Goal: Task Accomplishment & Management: Use online tool/utility

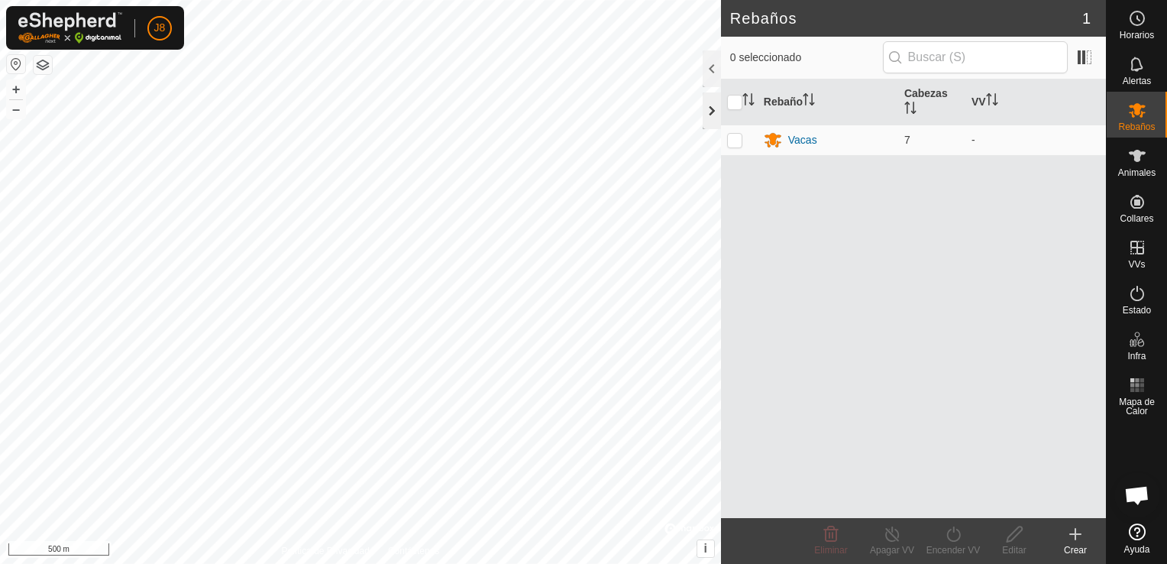
click at [713, 117] on div at bounding box center [712, 110] width 18 height 37
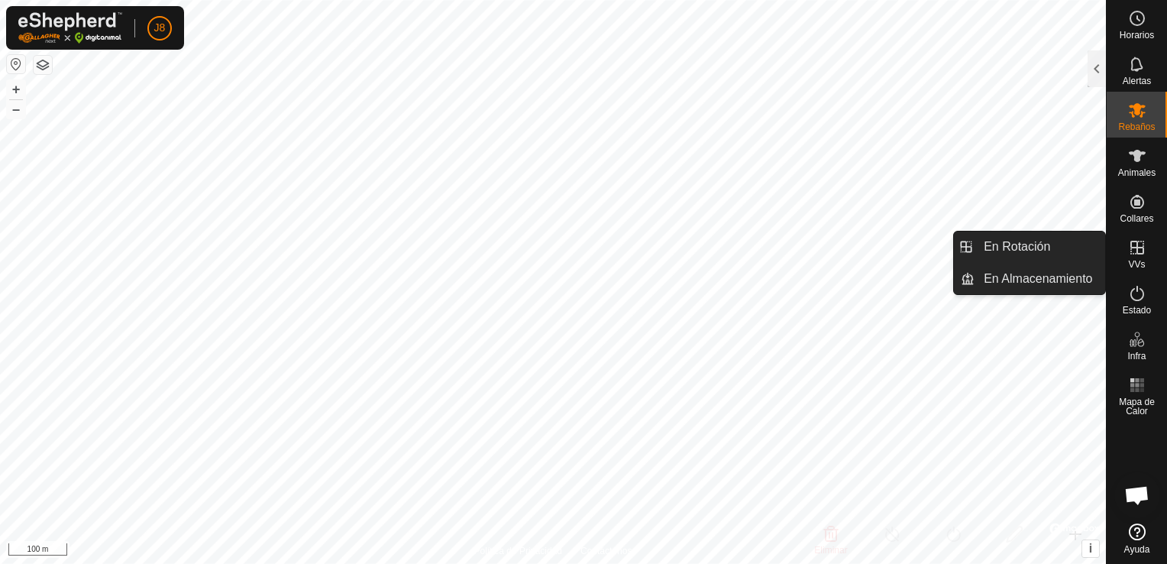
click at [1129, 262] on span "VVs" at bounding box center [1136, 264] width 17 height 9
click at [996, 248] on link "En Rotación" at bounding box center [1040, 247] width 131 height 31
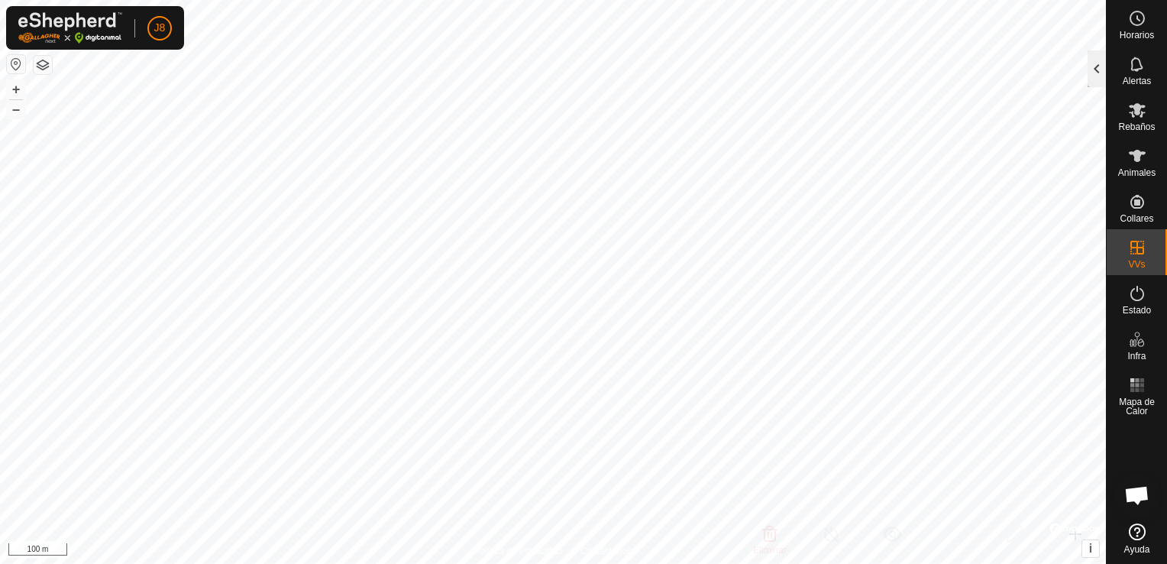
click at [1096, 60] on div at bounding box center [1097, 68] width 18 height 37
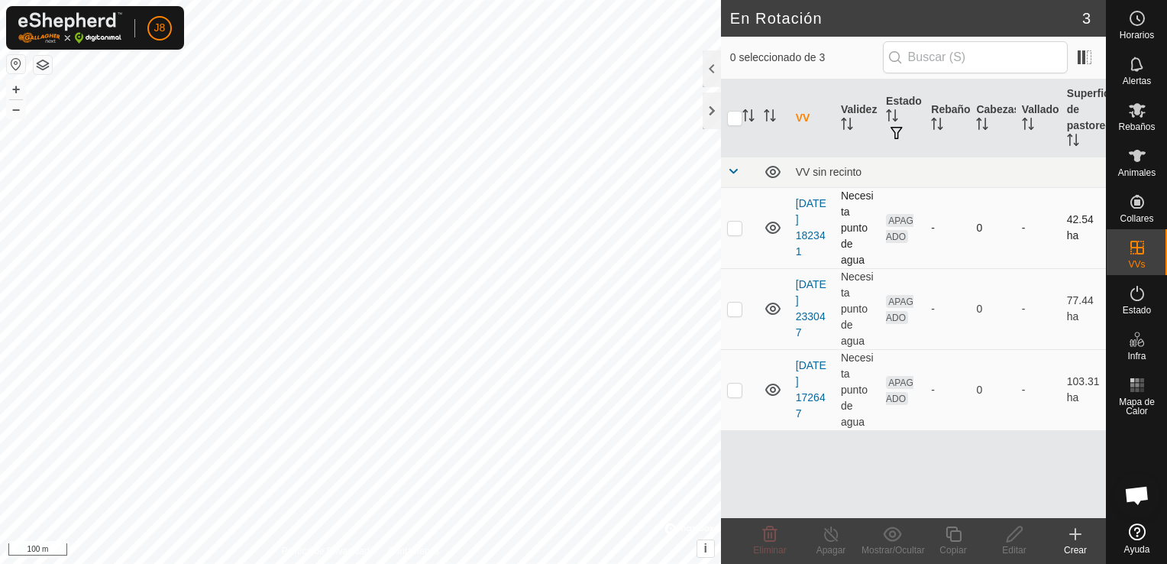
checkbox input "true"
click at [1134, 170] on span "Animales" at bounding box center [1137, 172] width 37 height 9
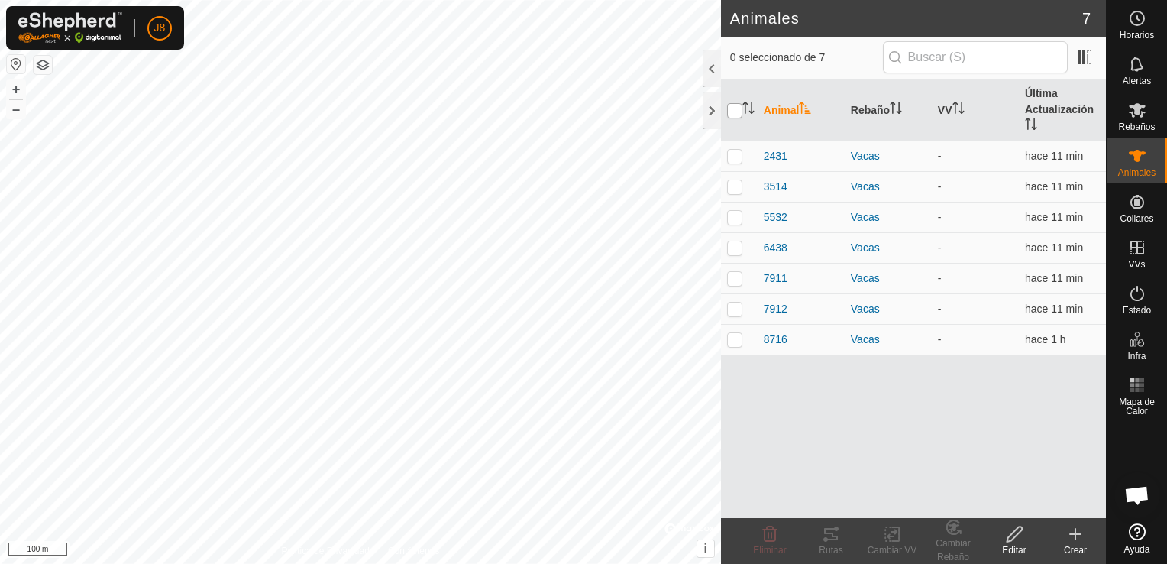
click at [733, 108] on input "checkbox" at bounding box center [734, 110] width 15 height 15
checkbox input "true"
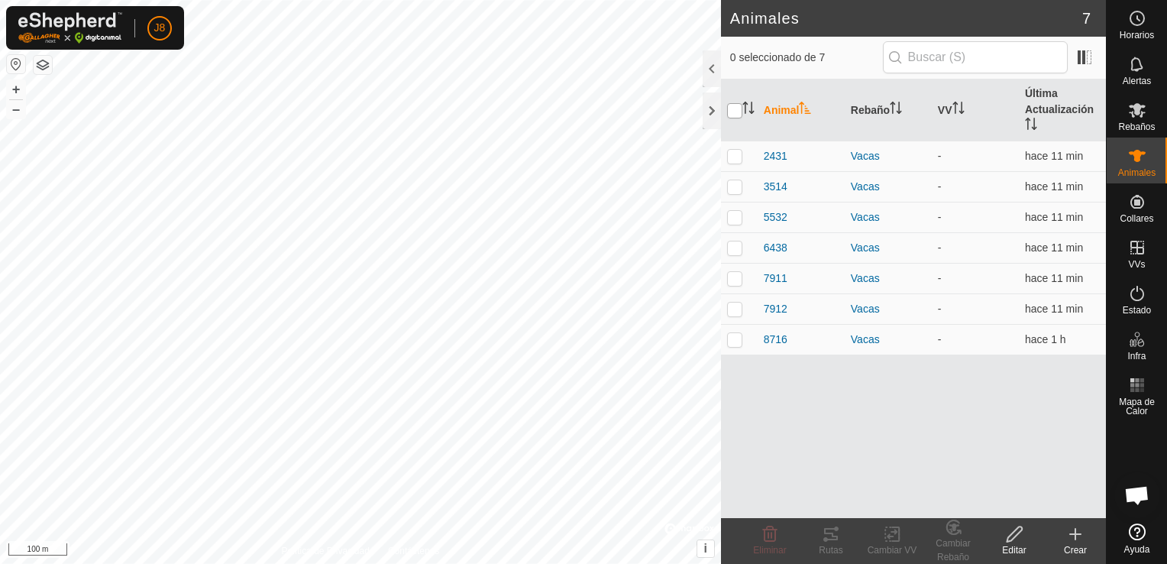
checkbox input "true"
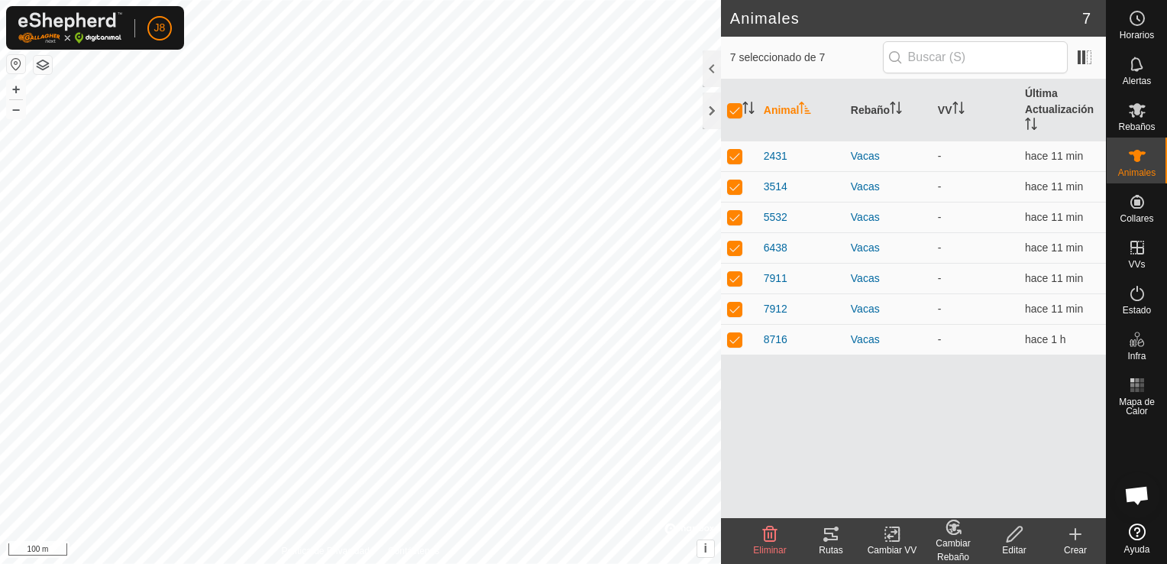
click at [879, 546] on div "Cambiar VV" at bounding box center [892, 550] width 61 height 14
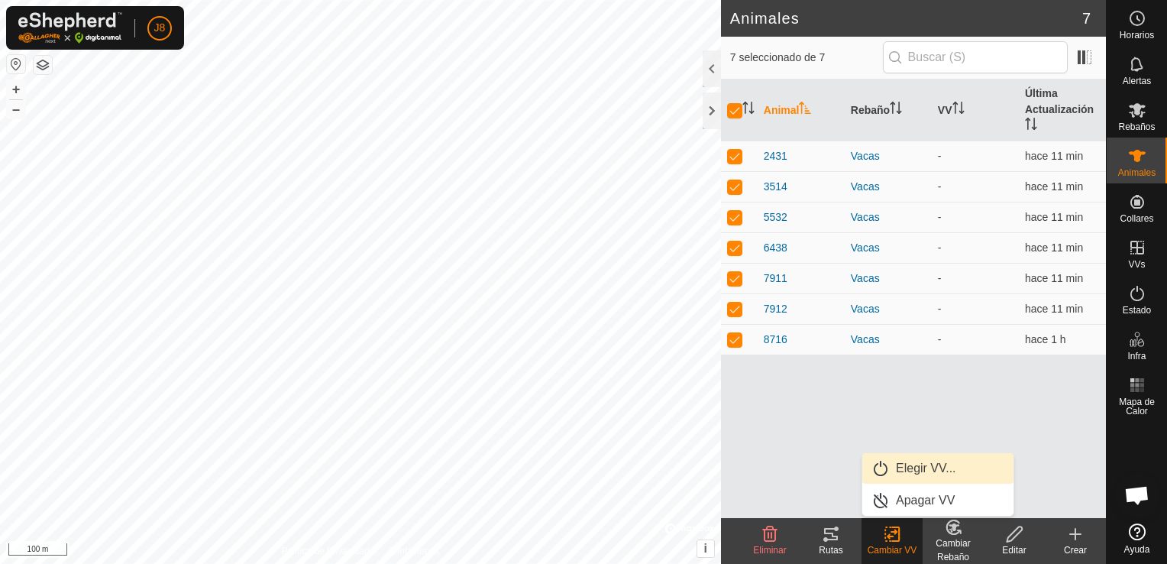
click at [896, 474] on link "Elegir VV..." at bounding box center [938, 468] width 151 height 31
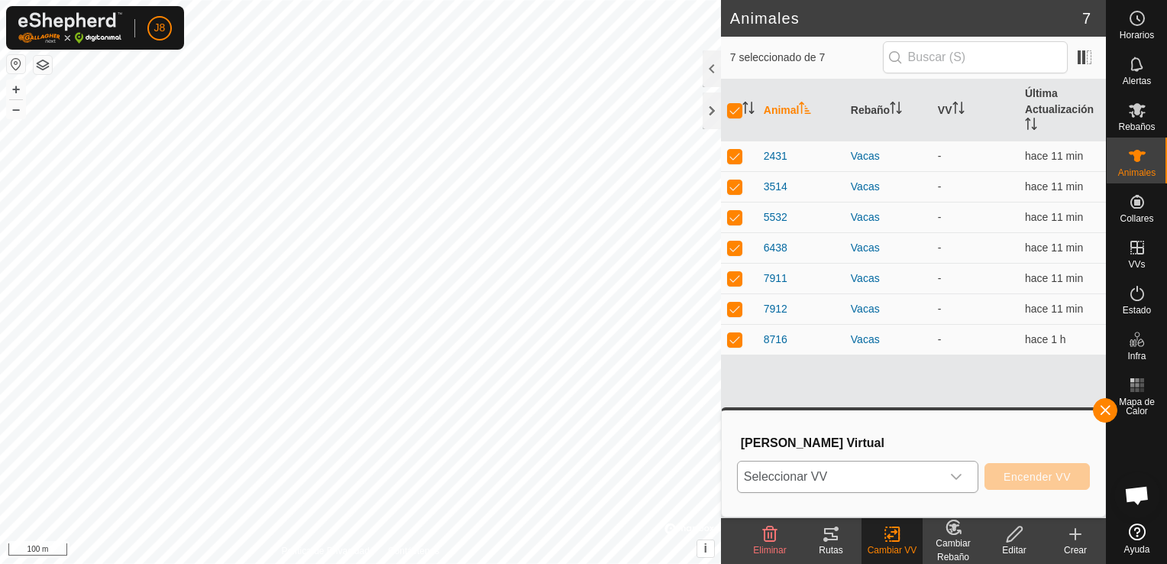
click at [879, 468] on span "Seleccionar VV" at bounding box center [839, 476] width 203 height 31
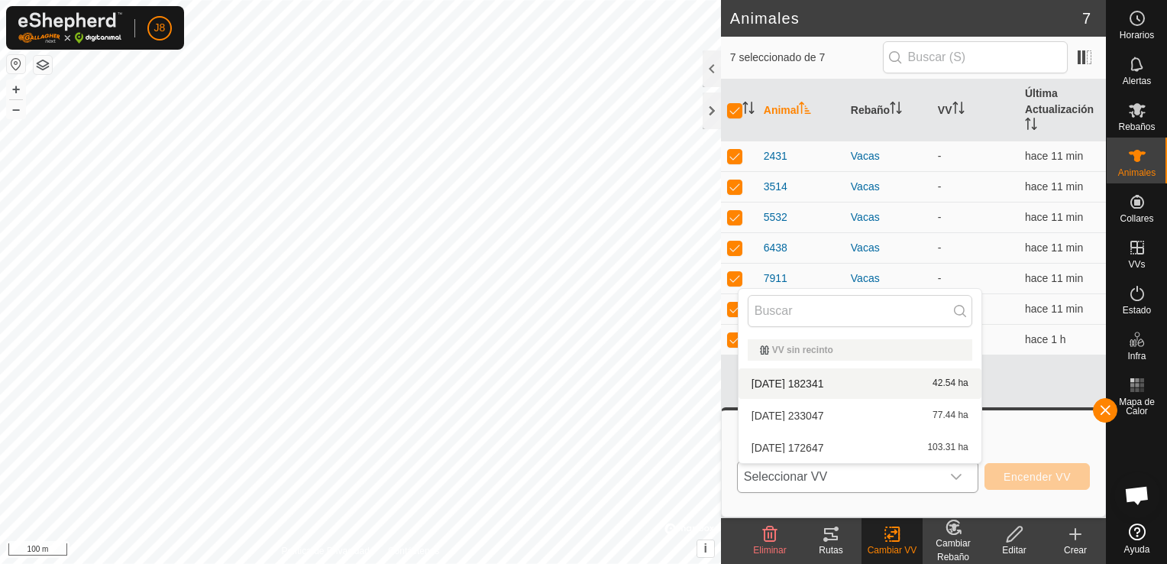
click at [844, 387] on li "[DATE] 182341 42.54 ha" at bounding box center [860, 383] width 243 height 31
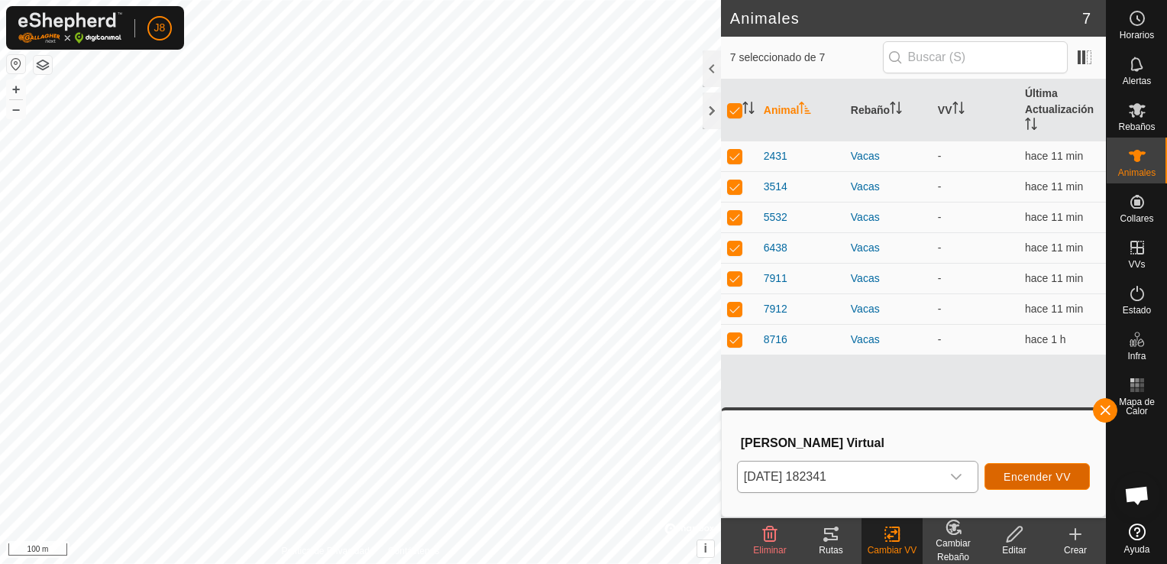
click at [1006, 471] on span "Encender VV" at bounding box center [1037, 477] width 67 height 12
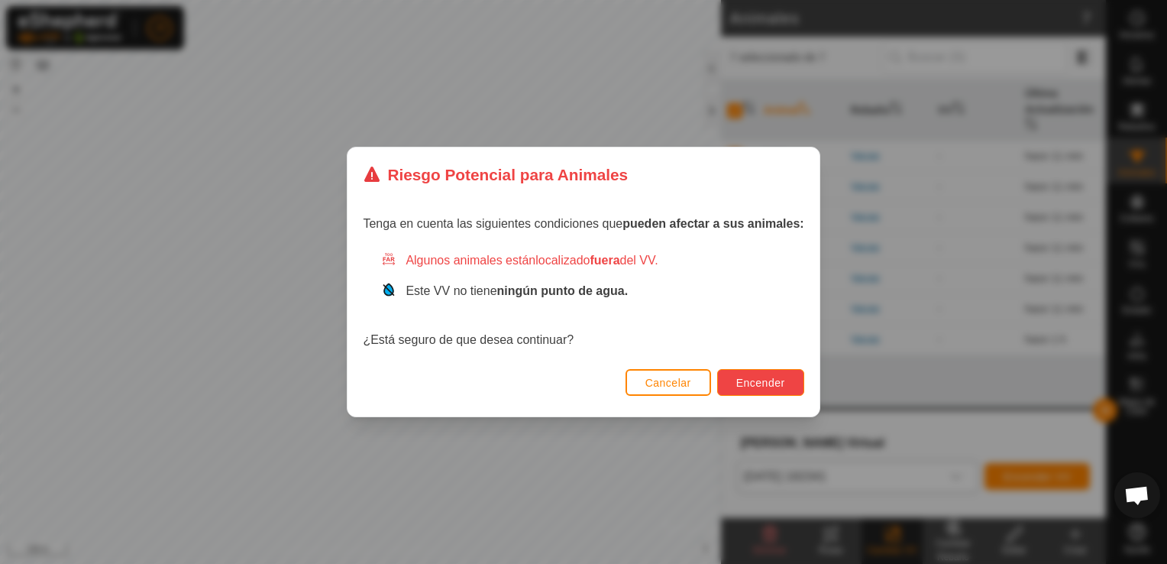
click at [751, 385] on span "Encender" at bounding box center [761, 383] width 49 height 12
